Goal: Check status

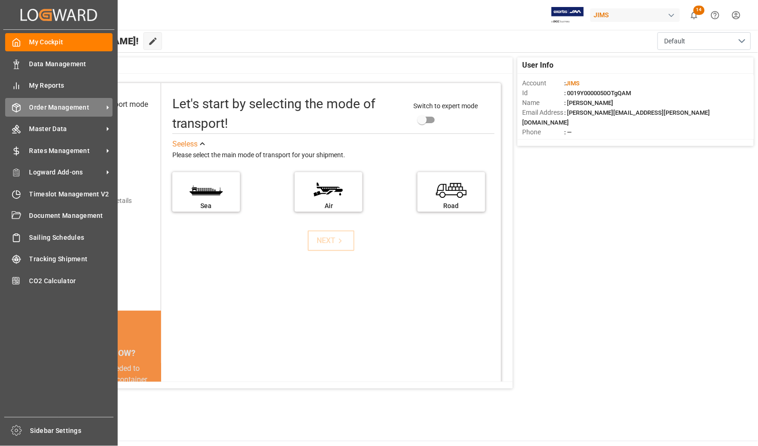
click at [47, 108] on span "Order Management" at bounding box center [66, 108] width 74 height 10
click at [57, 108] on span "Order Management" at bounding box center [66, 108] width 74 height 10
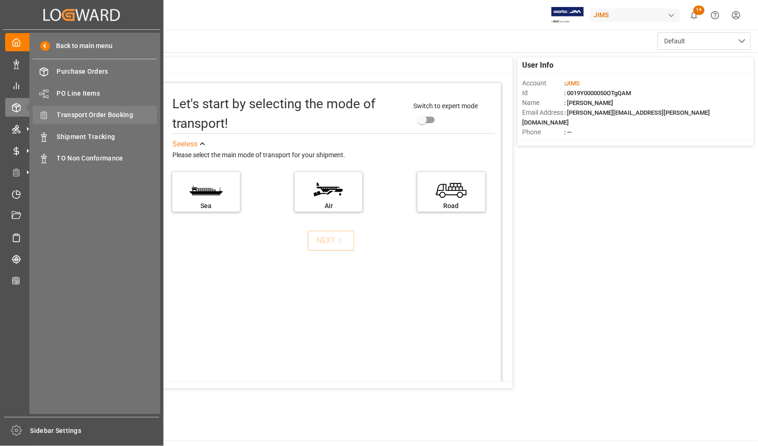
click at [73, 116] on span "Transport Order Booking" at bounding box center [107, 115] width 100 height 10
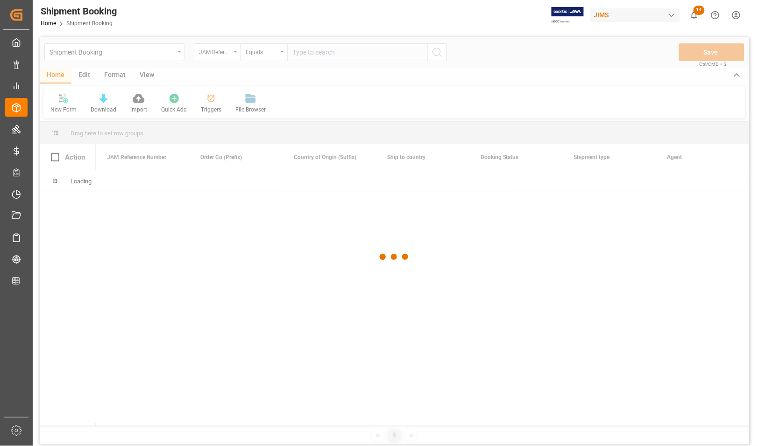
click at [319, 50] on div at bounding box center [394, 257] width 709 height 441
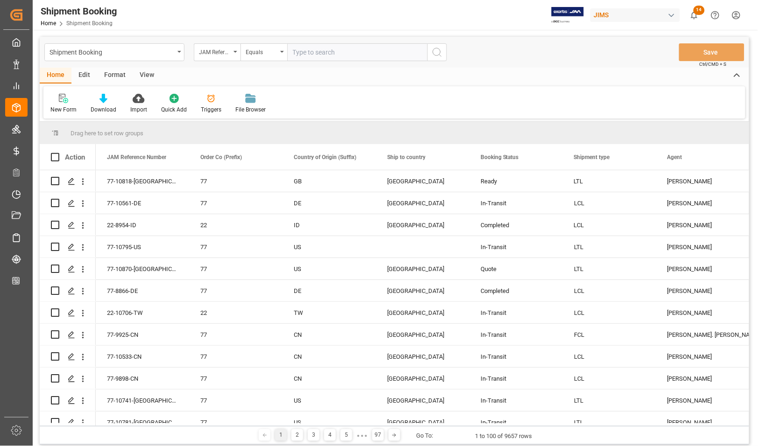
click at [319, 50] on input "text" at bounding box center [357, 52] width 140 height 18
type input "77-10841-CN"
click at [439, 53] on icon "search button" at bounding box center [436, 52] width 11 height 11
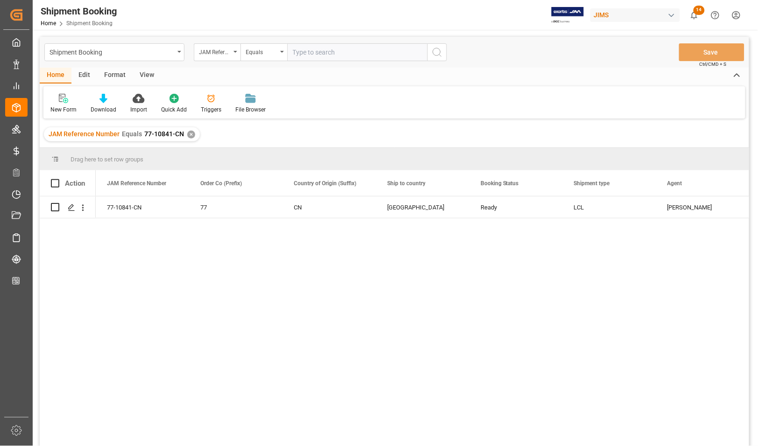
click at [307, 50] on input "text" at bounding box center [357, 52] width 140 height 18
type input "77-10846-CN"
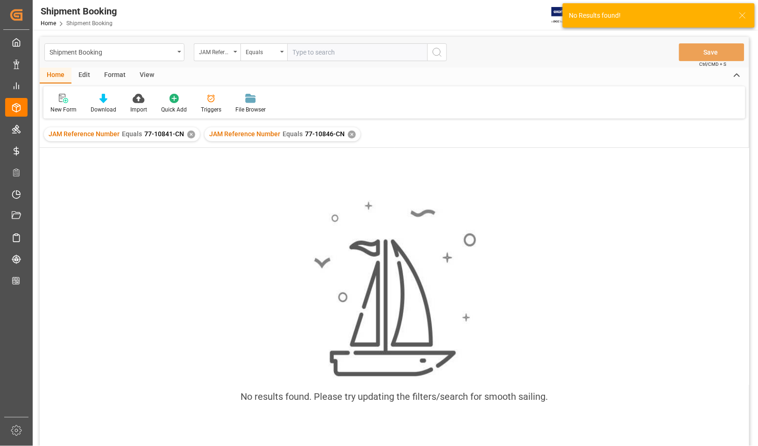
click at [189, 135] on div "✕" at bounding box center [191, 135] width 8 height 8
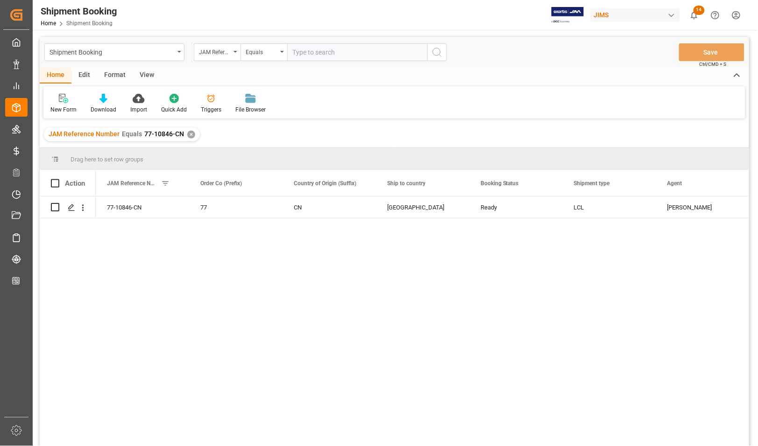
click at [319, 51] on input "text" at bounding box center [357, 52] width 140 height 18
type input "77-10847-CN"
click at [188, 133] on div "✕" at bounding box center [191, 135] width 8 height 8
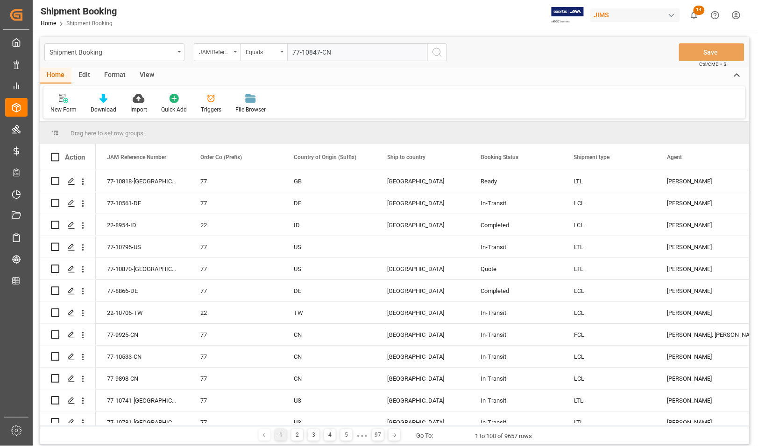
click at [441, 55] on icon "search button" at bounding box center [436, 52] width 11 height 11
